Goal: Navigation & Orientation: Go to known website

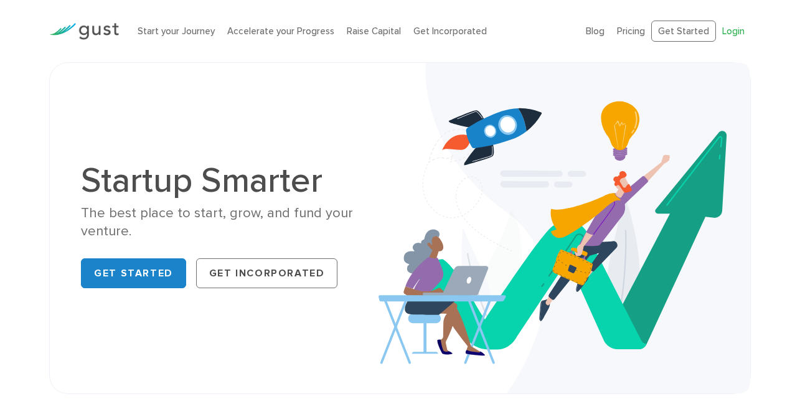
click at [729, 27] on link "Login" at bounding box center [733, 31] width 22 height 11
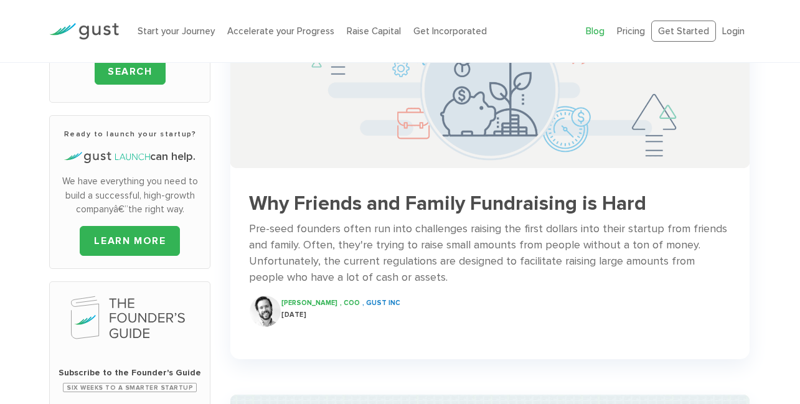
scroll to position [75, 0]
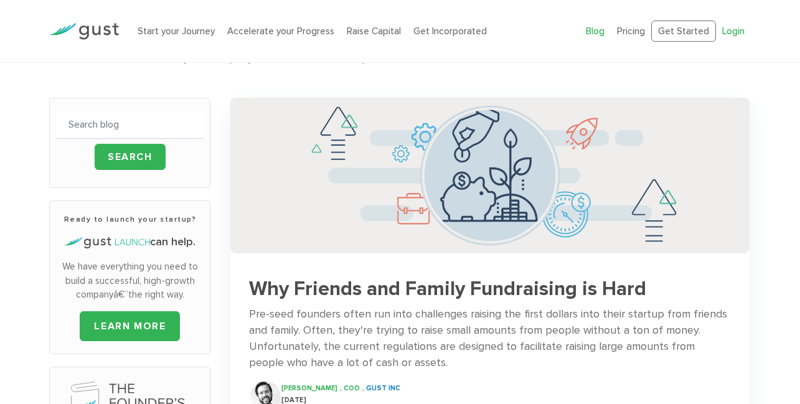
click at [725, 30] on link "Login" at bounding box center [733, 31] width 22 height 11
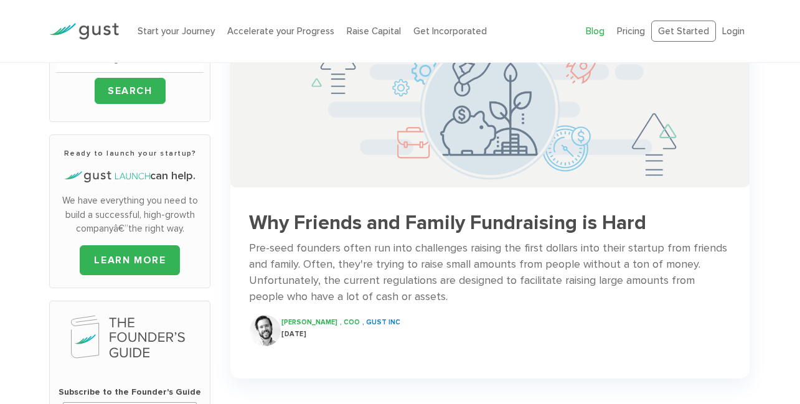
scroll to position [149, 0]
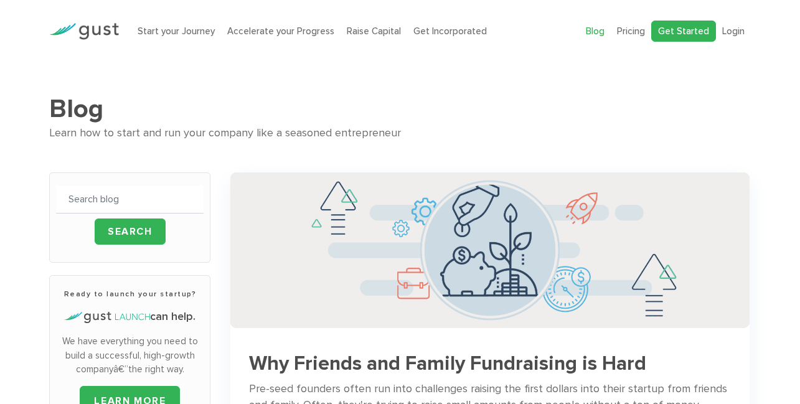
click at [671, 38] on link "Get Started" at bounding box center [683, 32] width 65 height 22
